Goal: Complete application form: Complete application form

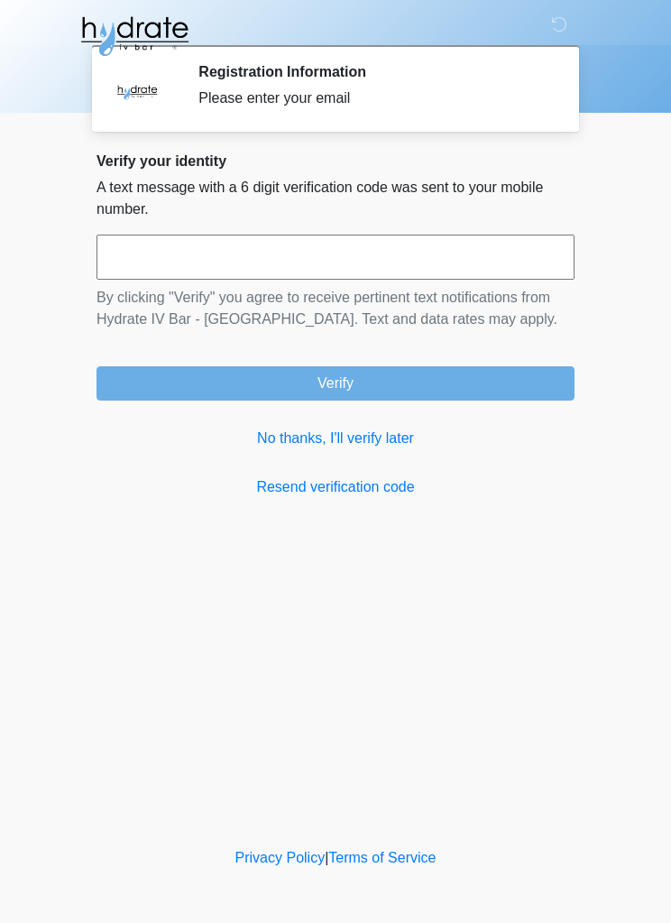
click at [380, 446] on link "No thanks, I'll verify later" at bounding box center [336, 439] width 478 height 22
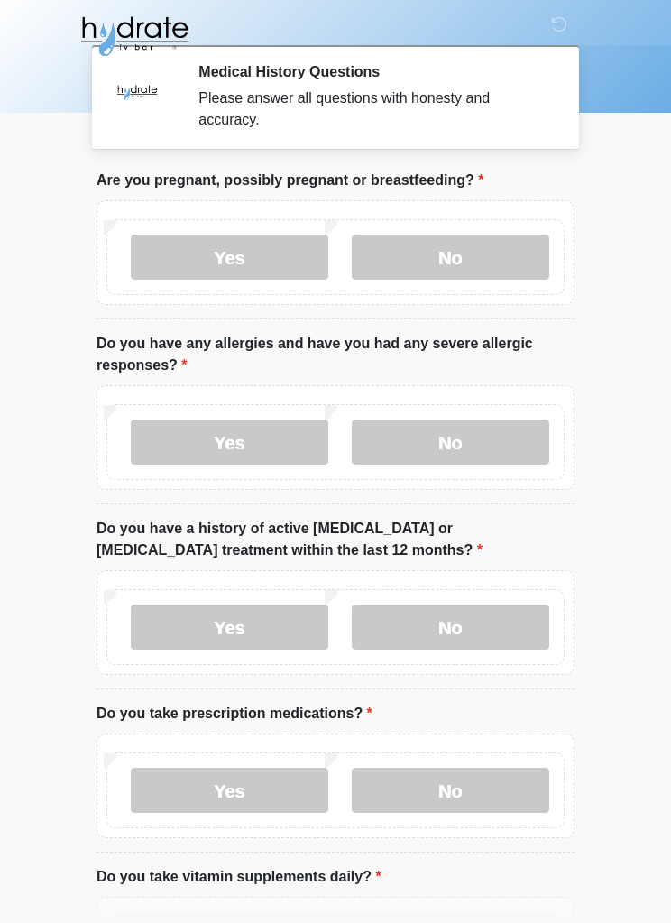
click at [457, 252] on label "No" at bounding box center [451, 257] width 198 height 45
click at [270, 437] on label "Yes" at bounding box center [230, 441] width 198 height 45
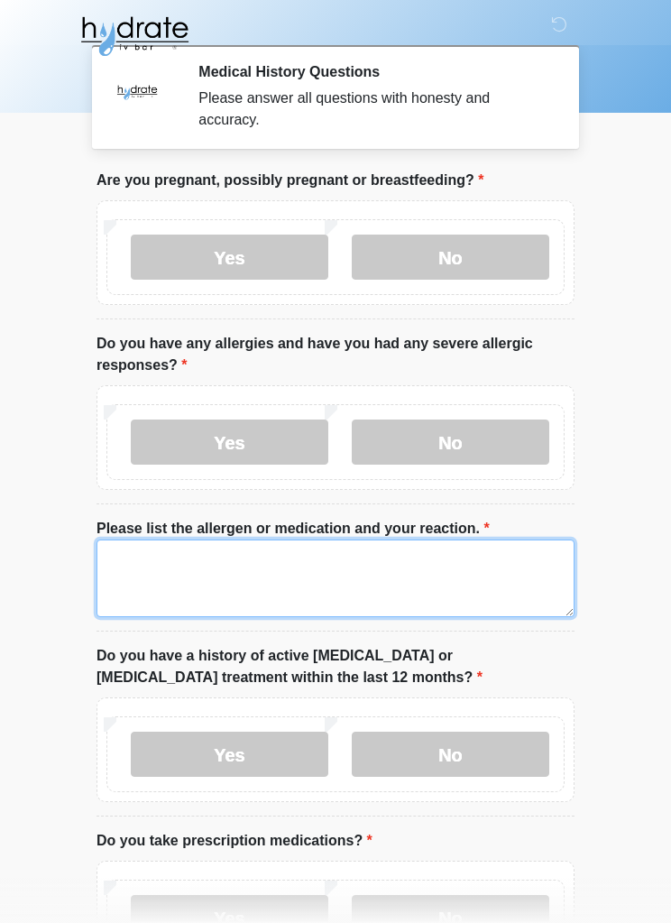
click at [163, 573] on textarea "Please list the allergen or medication and your reaction." at bounding box center [336, 578] width 478 height 78
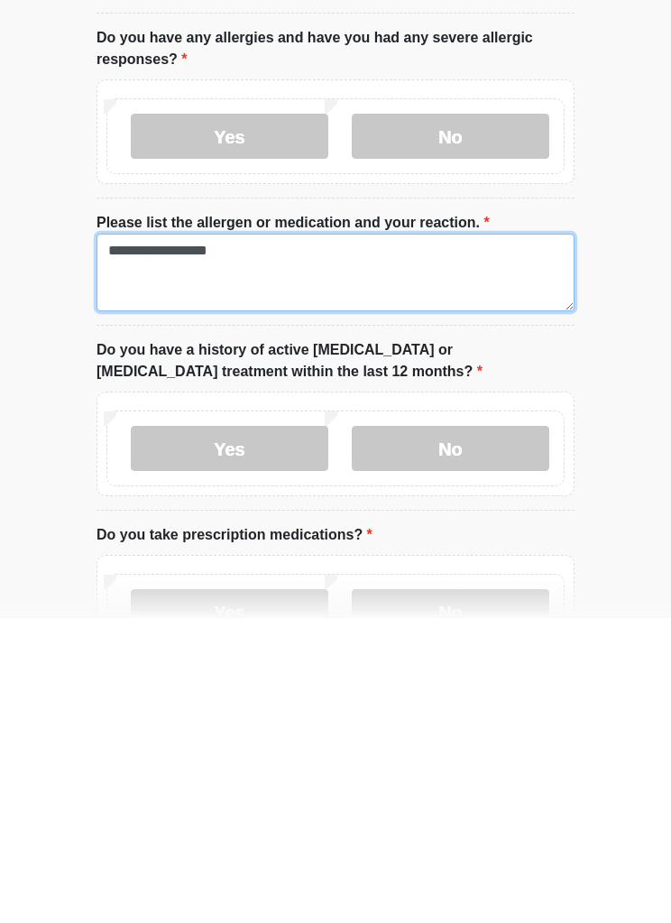
scroll to position [5, 0]
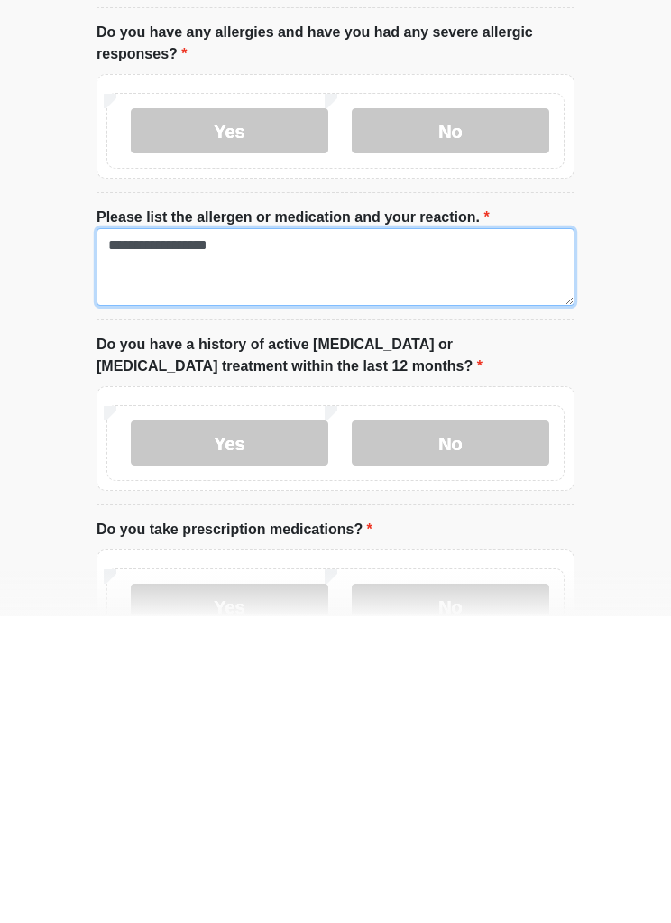
type textarea "**********"
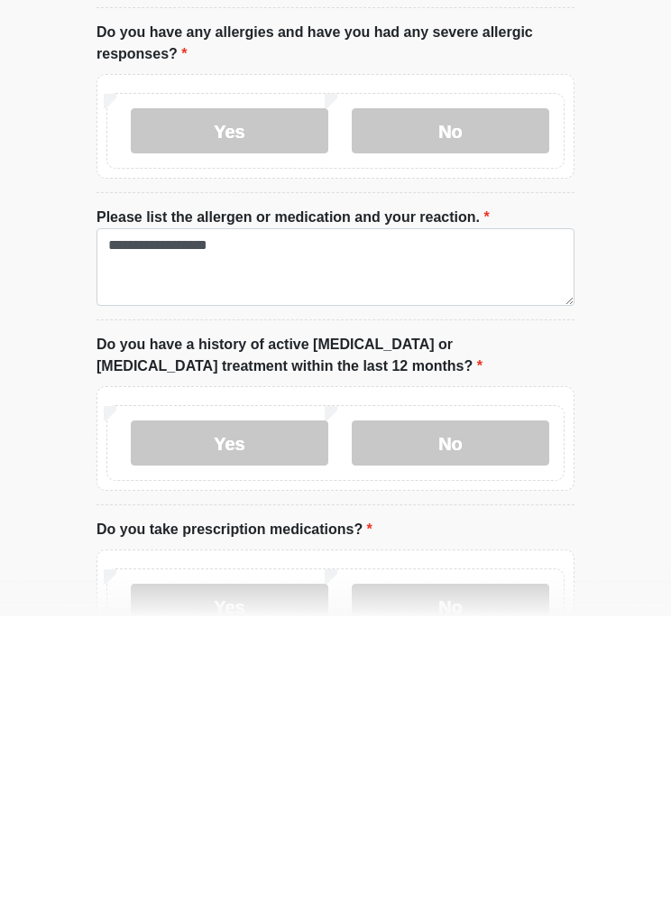
click at [466, 727] on label "No" at bounding box center [451, 749] width 198 height 45
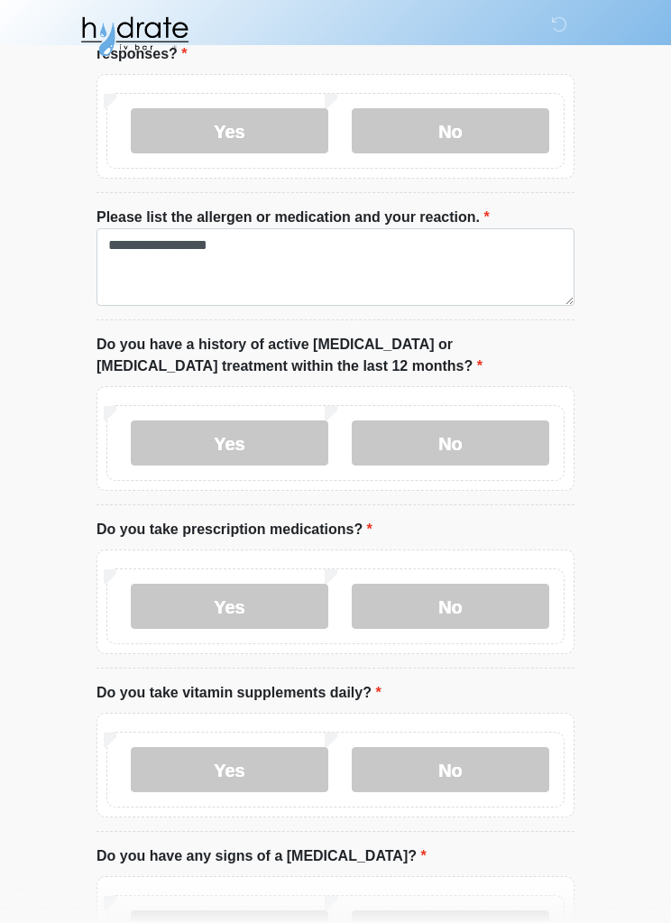
click at [283, 606] on label "Yes" at bounding box center [230, 606] width 198 height 45
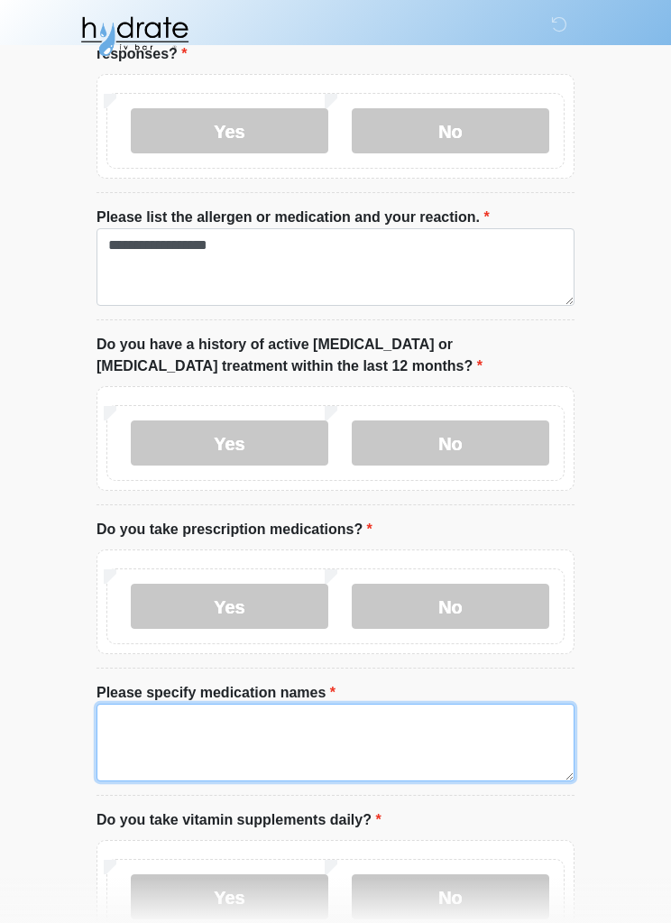
click at [175, 718] on textarea "Please specify medication names" at bounding box center [336, 743] width 478 height 78
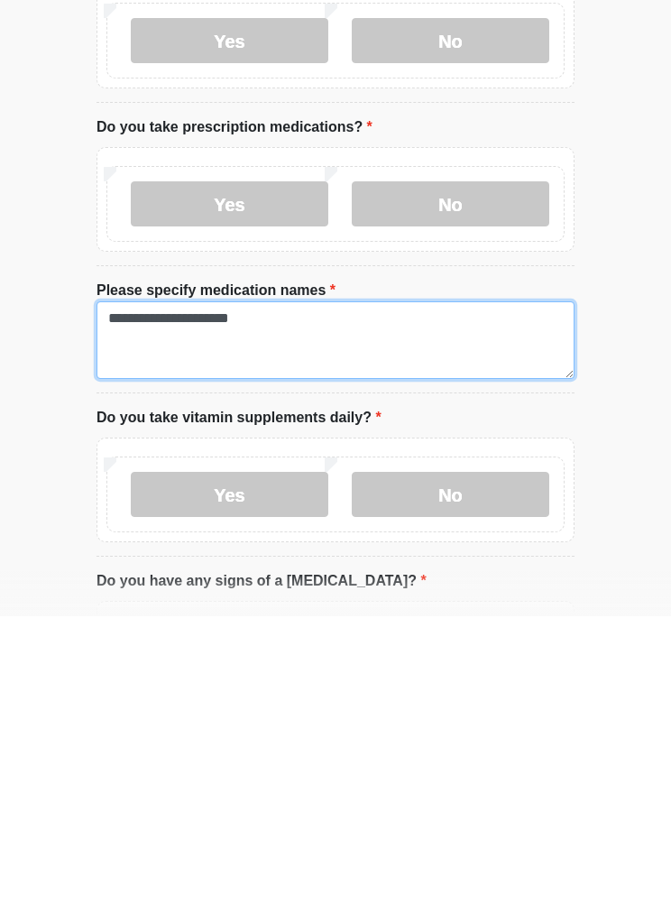
type textarea "**********"
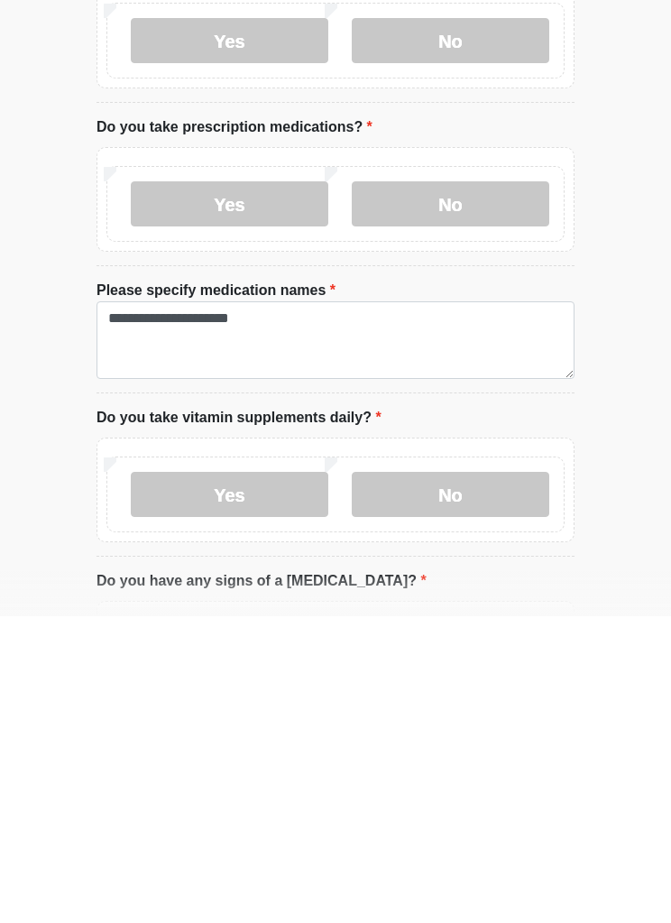
click at [267, 778] on label "Yes" at bounding box center [230, 800] width 198 height 45
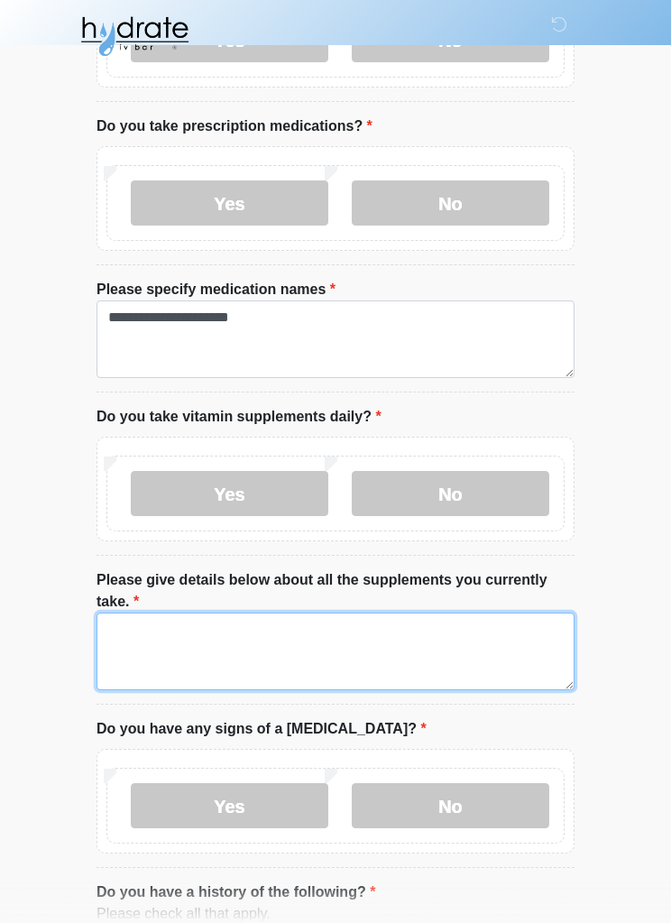
click at [150, 645] on textarea "Please give details below about all the supplements you currently take." at bounding box center [336, 651] width 478 height 78
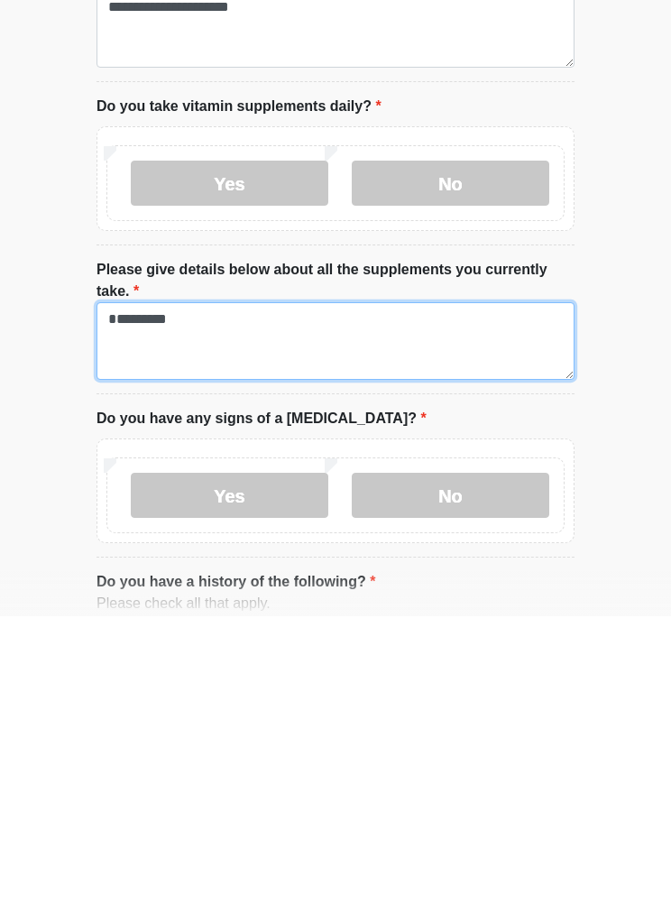
type textarea "***"
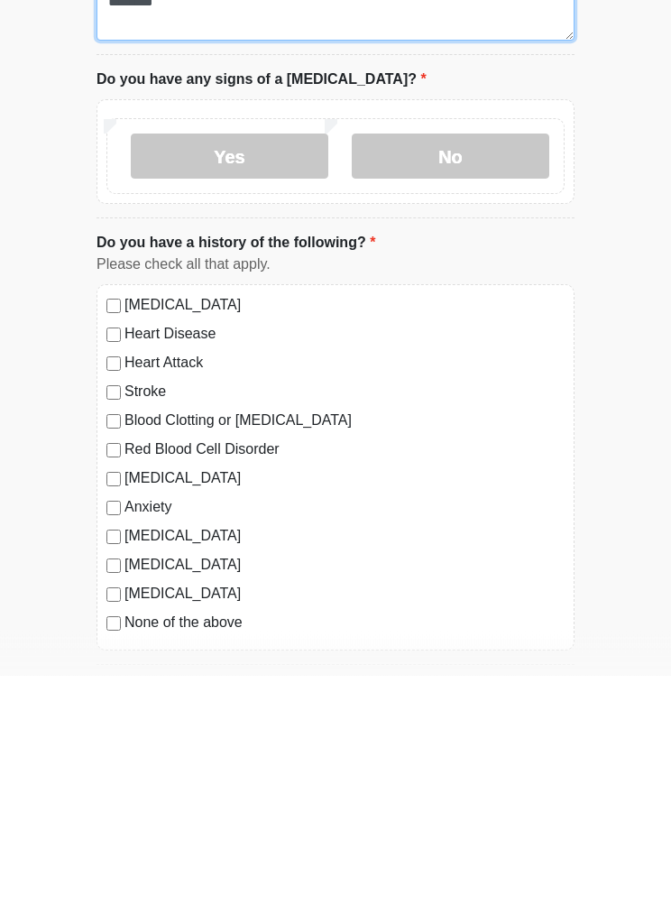
scroll to position [1247, 0]
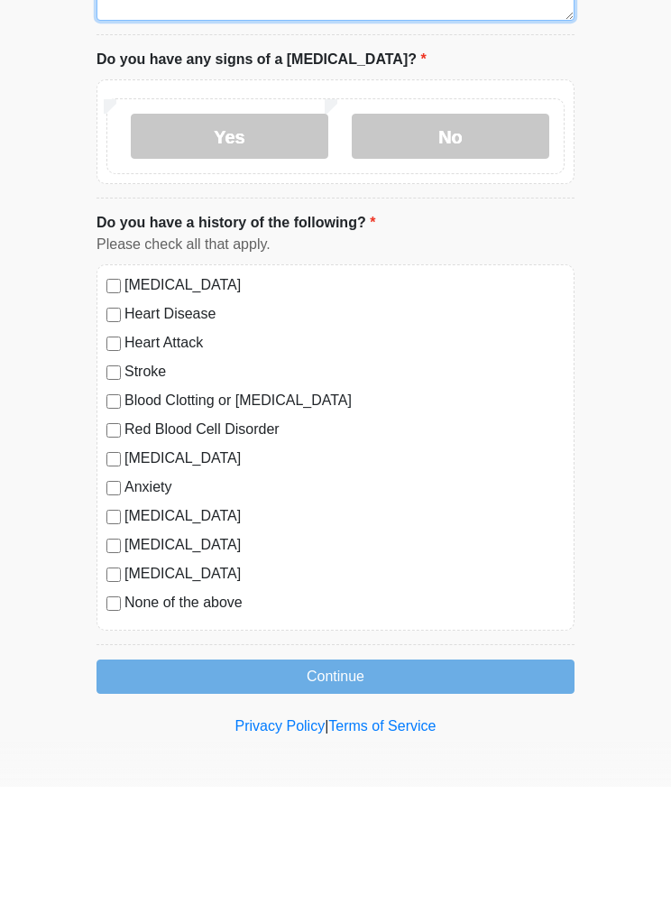
type textarea "**********"
click at [459, 250] on label "No" at bounding box center [451, 272] width 198 height 45
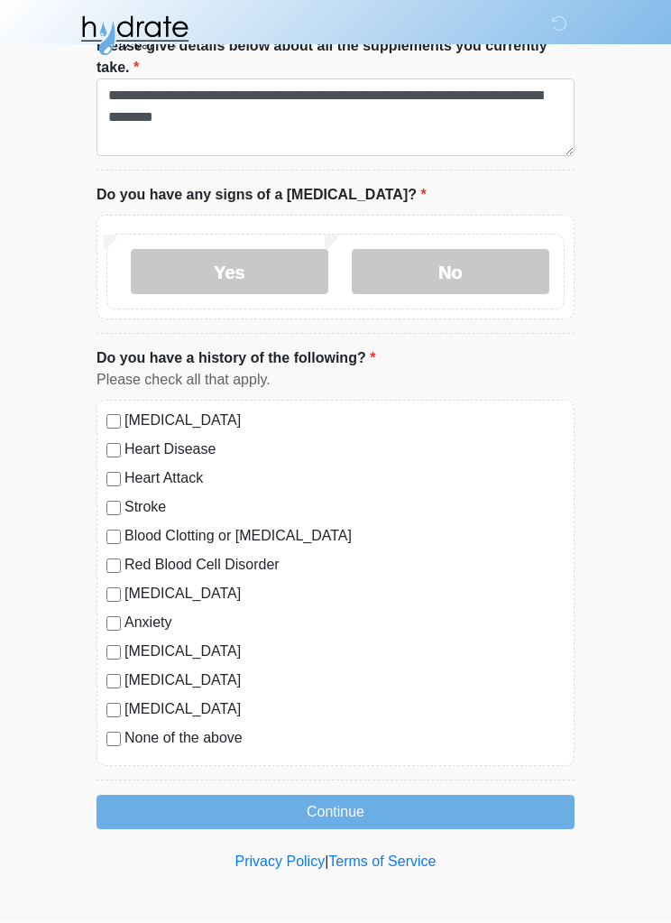
click at [137, 732] on label "None of the above" at bounding box center [344, 739] width 440 height 22
click at [412, 810] on button "Continue" at bounding box center [336, 813] width 478 height 34
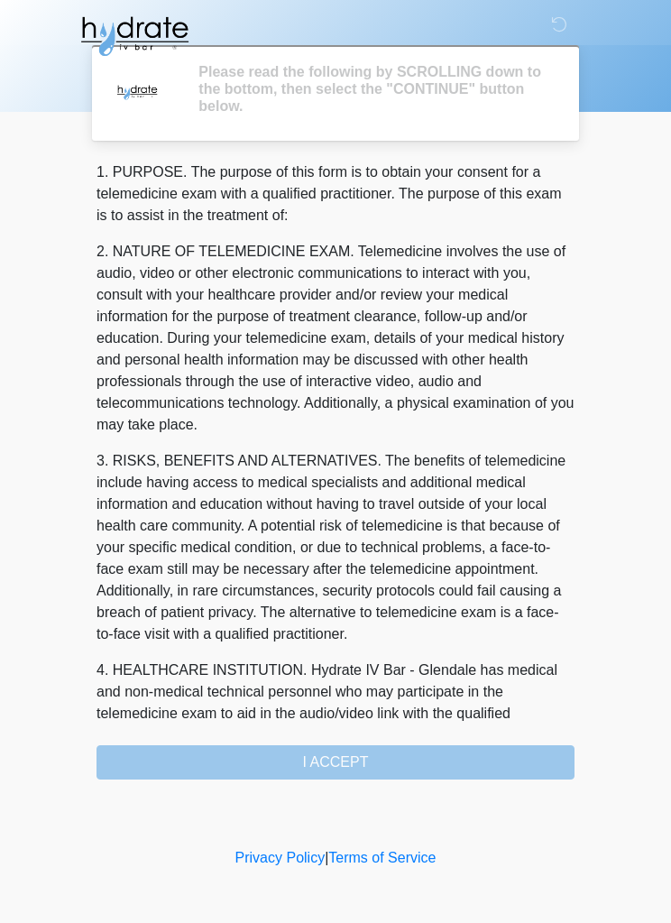
scroll to position [0, 0]
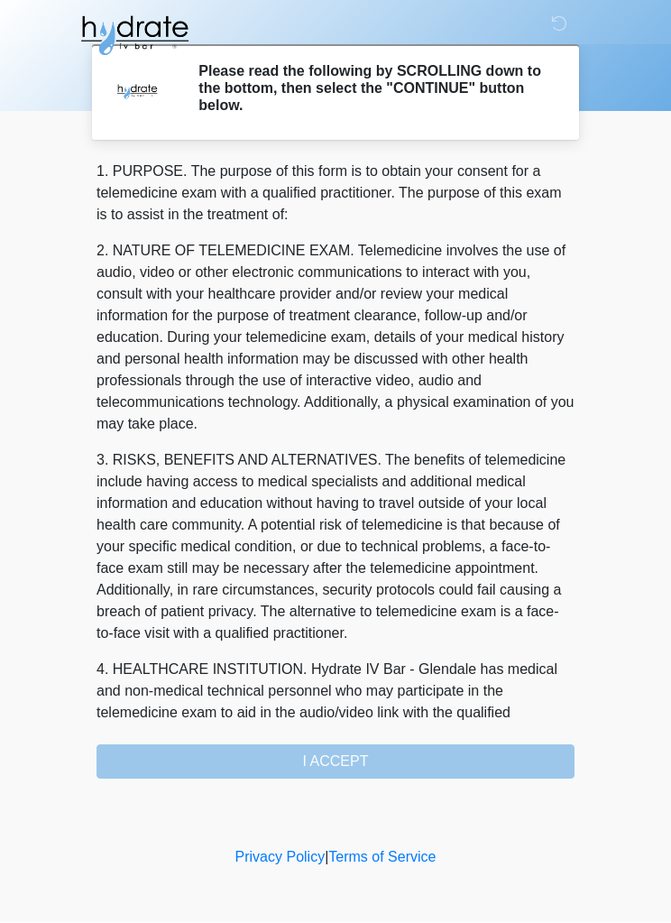
click at [439, 741] on div "1. PURPOSE. The purpose of this form is to obtain your consent for a telemedici…" at bounding box center [336, 470] width 478 height 618
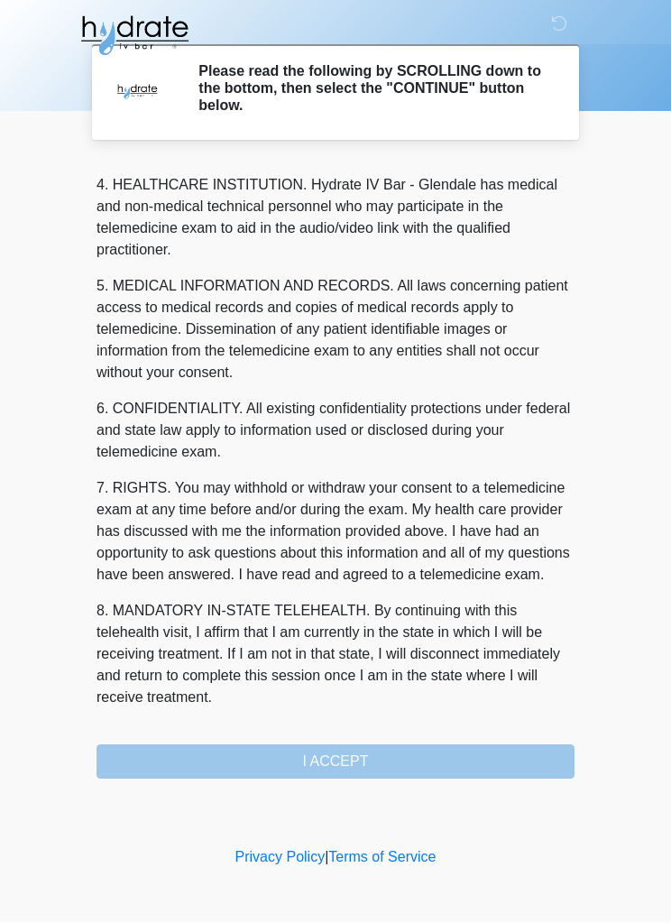
click at [425, 759] on button "I ACCEPT" at bounding box center [336, 762] width 478 height 34
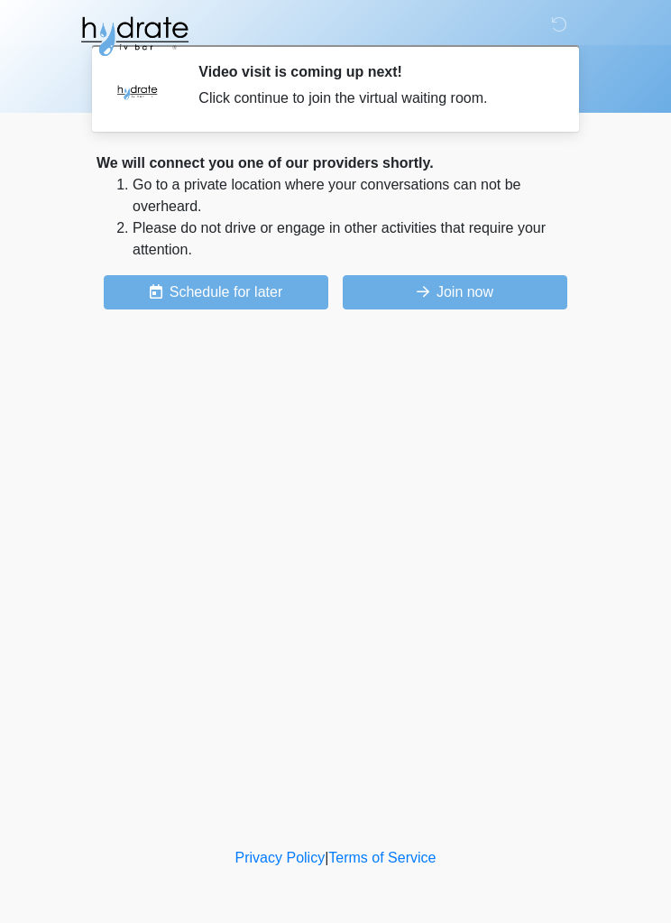
click at [453, 306] on button "Join now" at bounding box center [455, 292] width 225 height 34
